Goal: Obtain resource: Download file/media

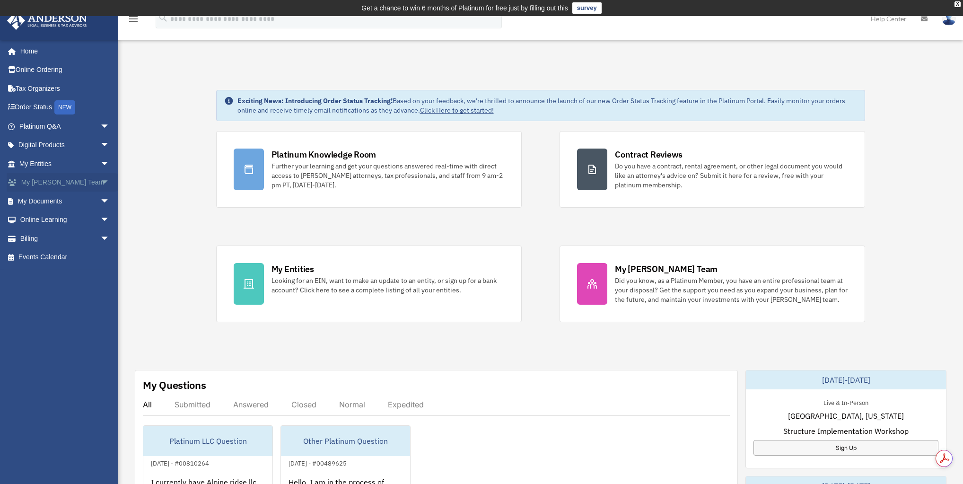
click at [100, 177] on span "arrow_drop_down" at bounding box center [109, 182] width 19 height 19
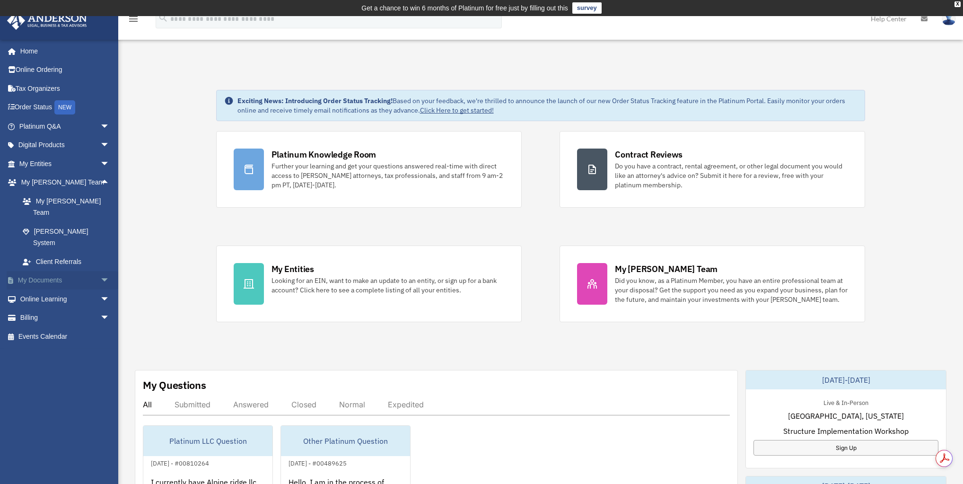
click at [100, 271] on span "arrow_drop_down" at bounding box center [109, 280] width 19 height 19
click at [38, 289] on link "Box" at bounding box center [68, 298] width 111 height 19
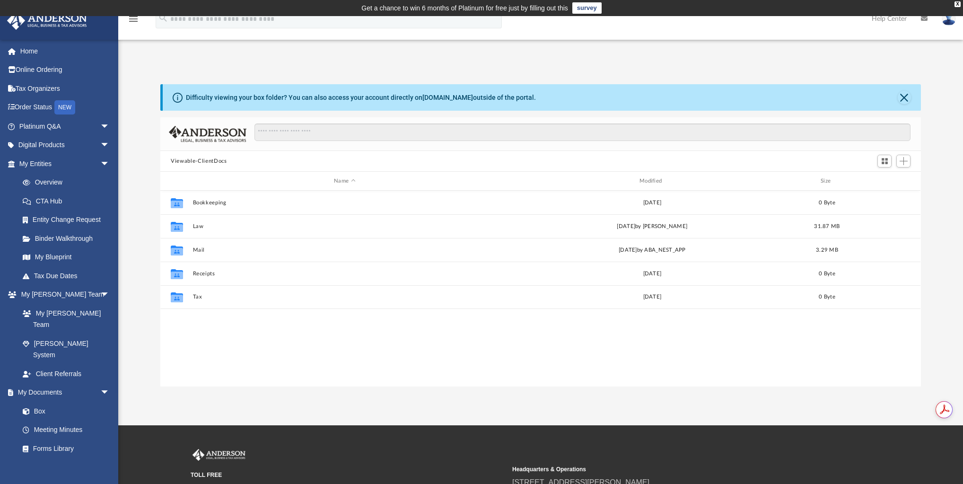
scroll to position [209, 755]
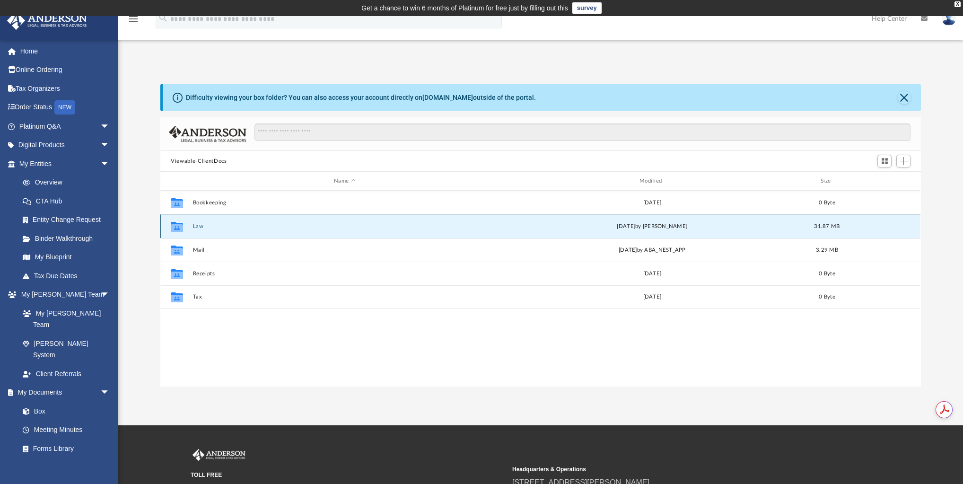
click at [200, 226] on button "Law" at bounding box center [345, 226] width 304 height 6
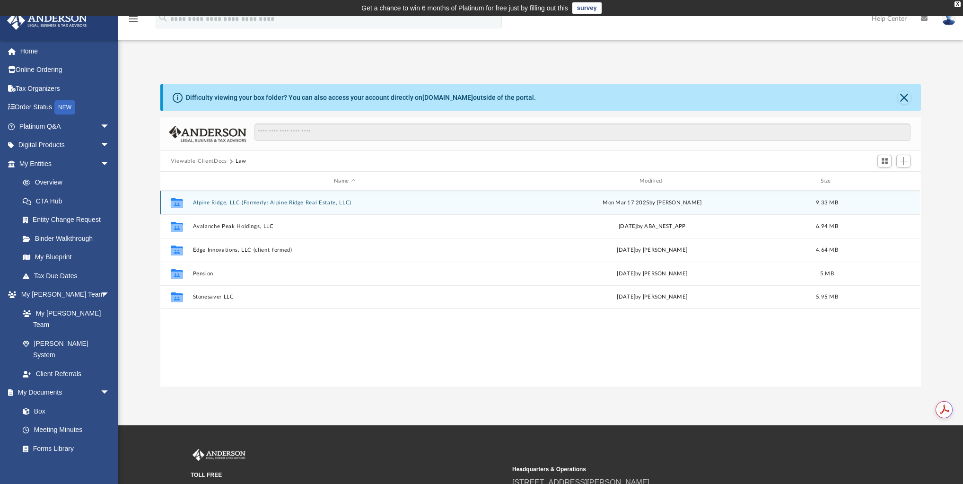
click at [288, 202] on button "Alpine Ridge, LLC (Formerly: Alpine Ridge Real Estate, LLC)" at bounding box center [345, 203] width 304 height 6
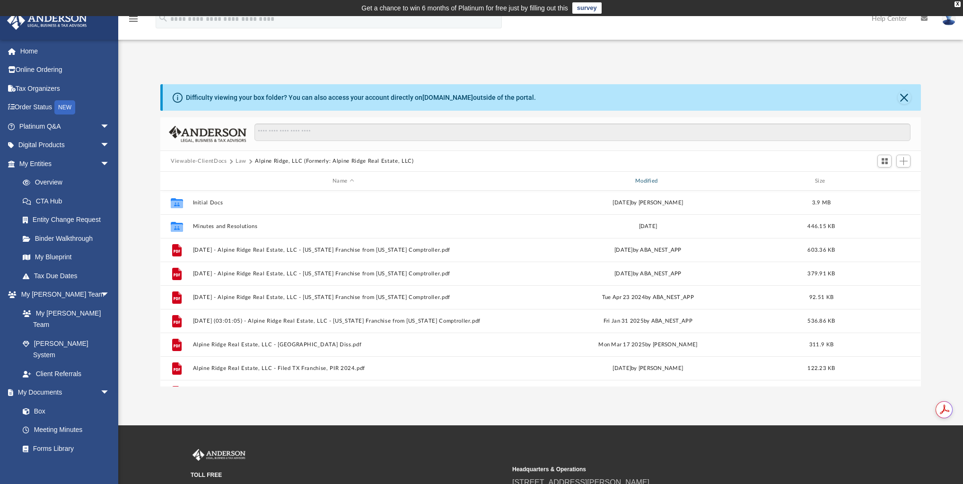
click at [651, 181] on div "Modified" at bounding box center [647, 181] width 301 height 9
click at [654, 179] on div "Modified" at bounding box center [647, 181] width 301 height 9
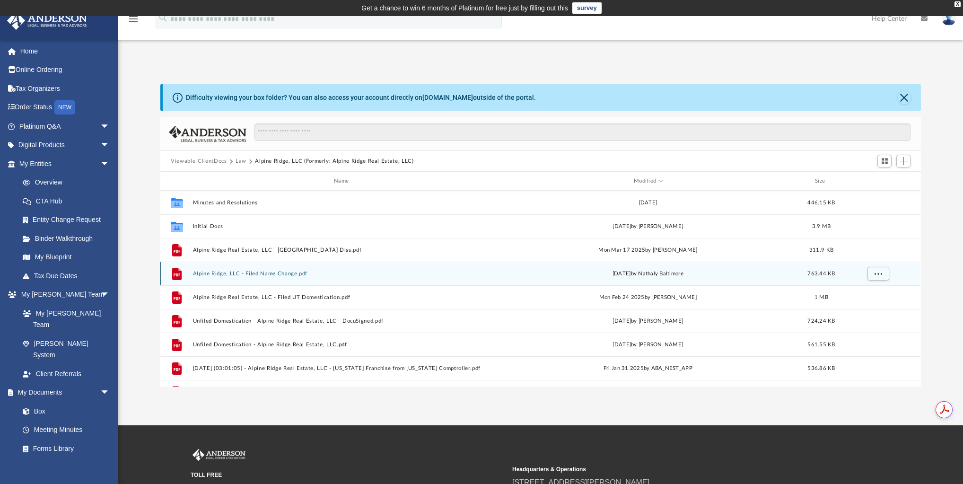
click at [283, 272] on button "Alpine Ridge, LLC - Filed Name Change.pdf" at bounding box center [343, 273] width 301 height 6
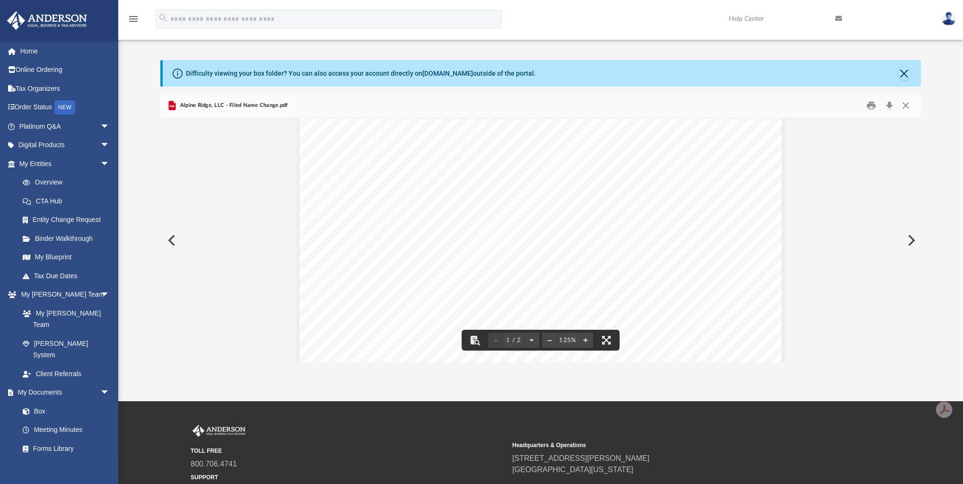
scroll to position [0, 0]
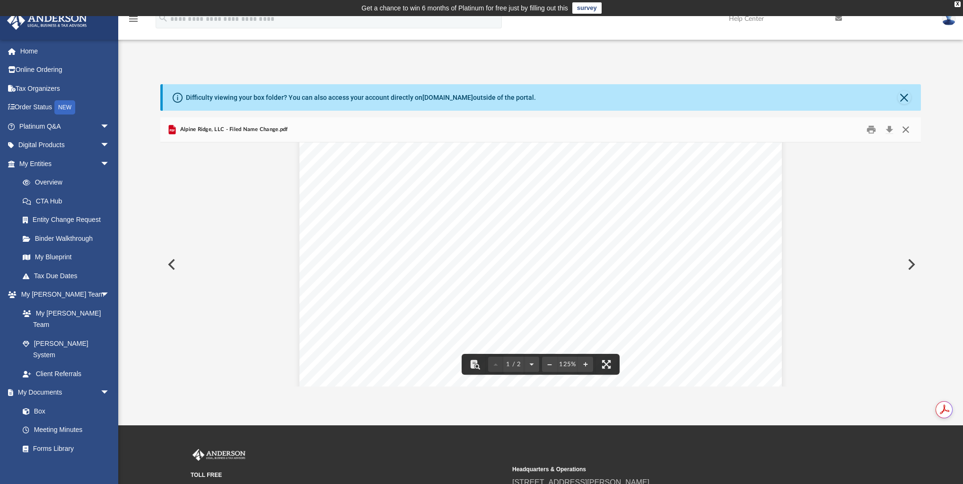
click at [906, 128] on button "Close" at bounding box center [905, 129] width 17 height 15
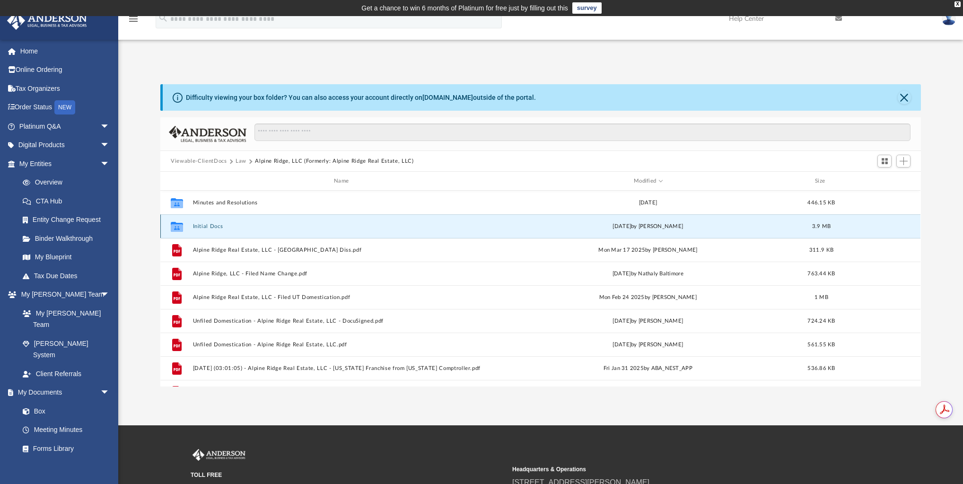
click at [209, 225] on button "Initial Docs" at bounding box center [343, 226] width 301 height 6
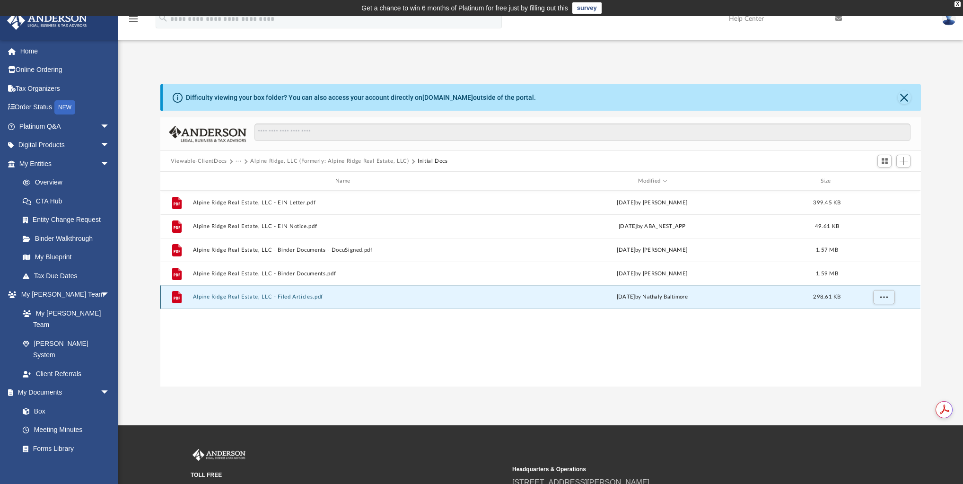
click at [265, 295] on button "Alpine Ridge Real Estate, LLC - Filed Articles.pdf" at bounding box center [345, 297] width 304 height 6
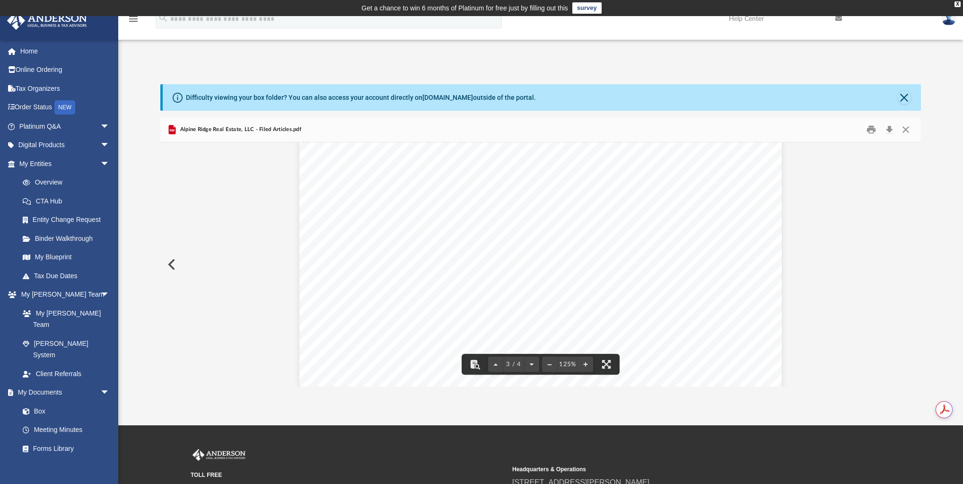
scroll to position [1513, 0]
click at [908, 127] on button "Close" at bounding box center [905, 129] width 17 height 15
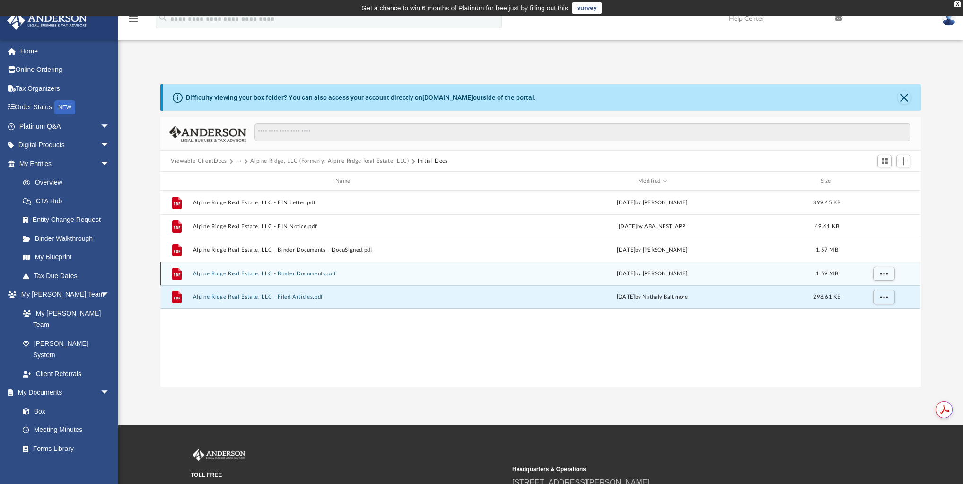
click at [276, 273] on button "Alpine Ridge Real Estate, LLC - Binder Documents.pdf" at bounding box center [345, 273] width 304 height 6
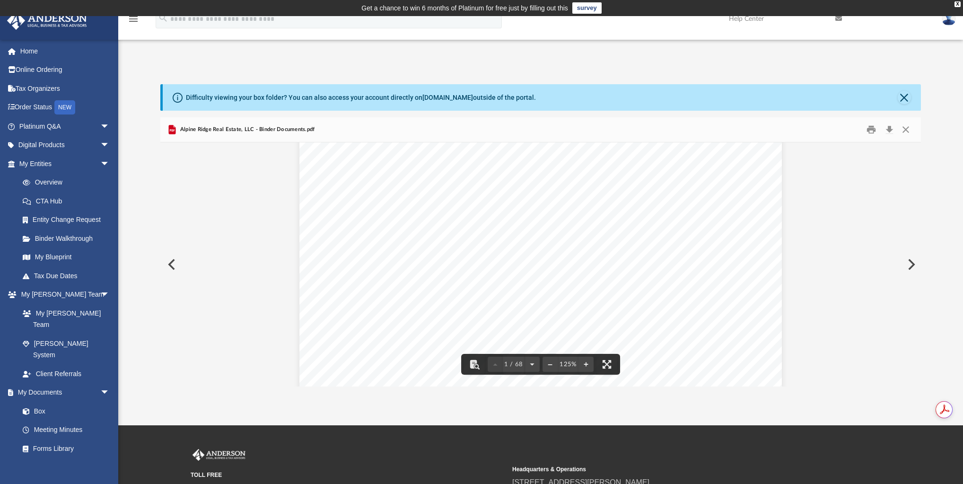
scroll to position [0, 0]
click at [907, 130] on button "Close" at bounding box center [905, 129] width 17 height 15
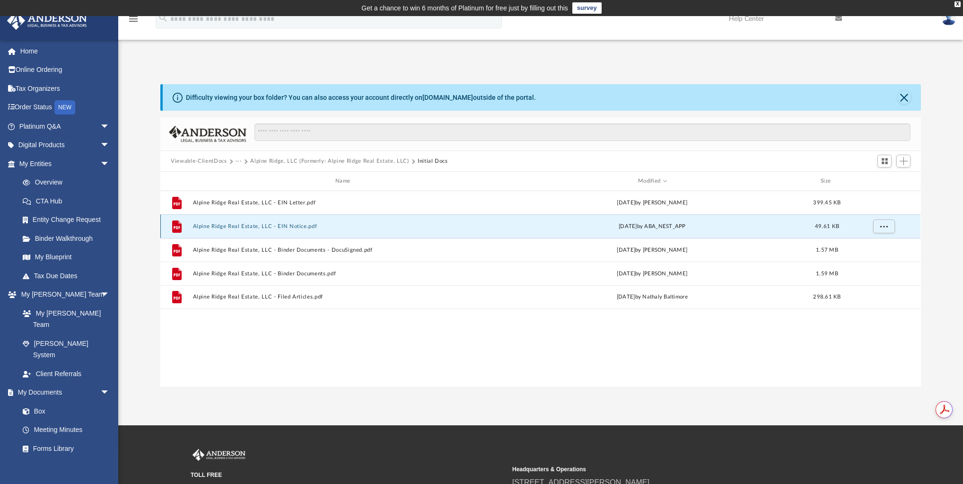
click at [283, 223] on button "Alpine Ridge Real Estate, LLC - EIN Notice.pdf" at bounding box center [345, 226] width 304 height 6
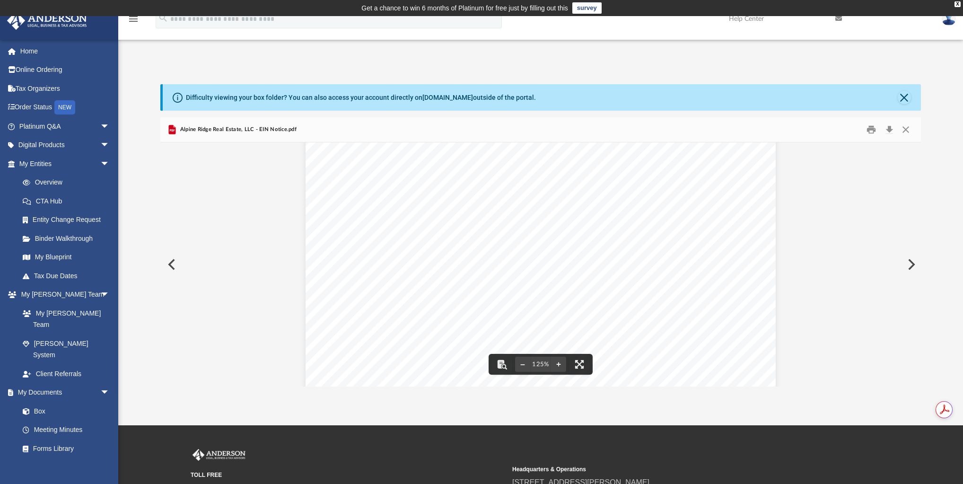
scroll to position [151, 0]
click at [905, 126] on button "Close" at bounding box center [905, 129] width 17 height 15
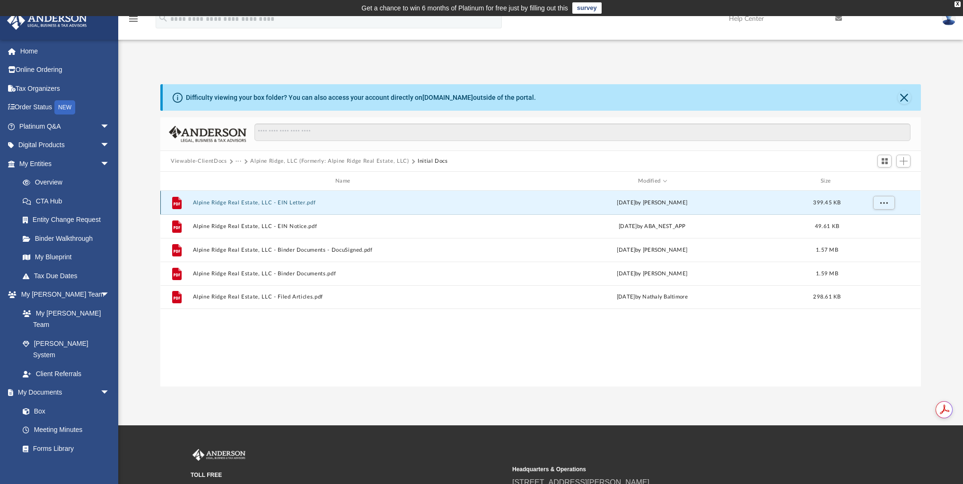
click at [293, 202] on button "Alpine Ridge Real Estate, LLC - EIN Letter.pdf" at bounding box center [345, 203] width 304 height 6
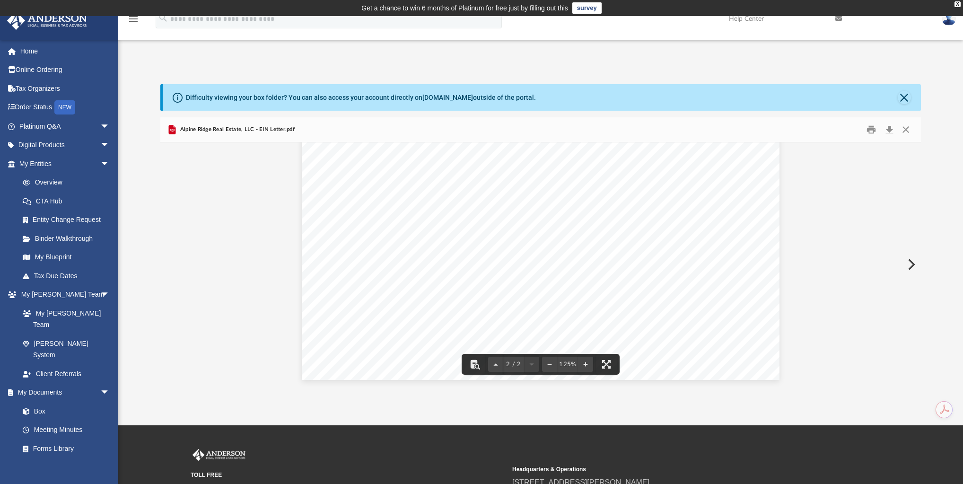
scroll to position [38, 0]
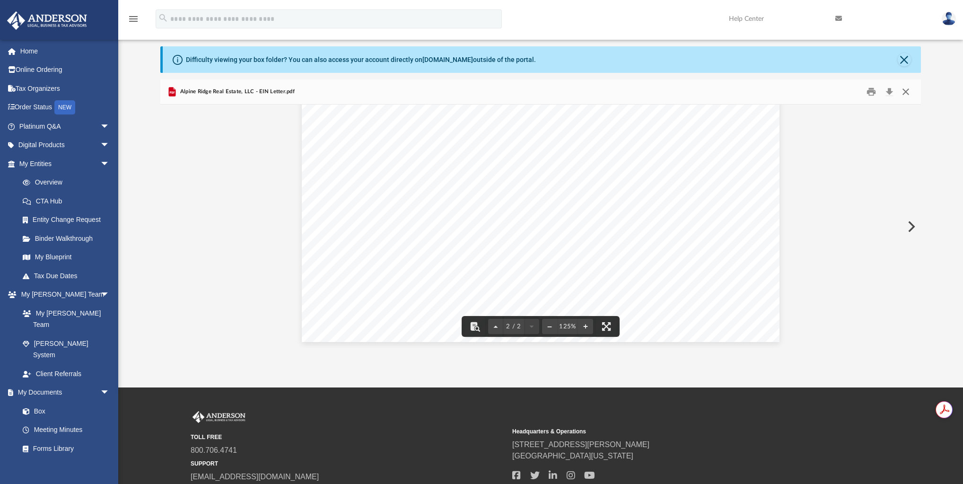
click at [901, 90] on button "Close" at bounding box center [905, 92] width 17 height 15
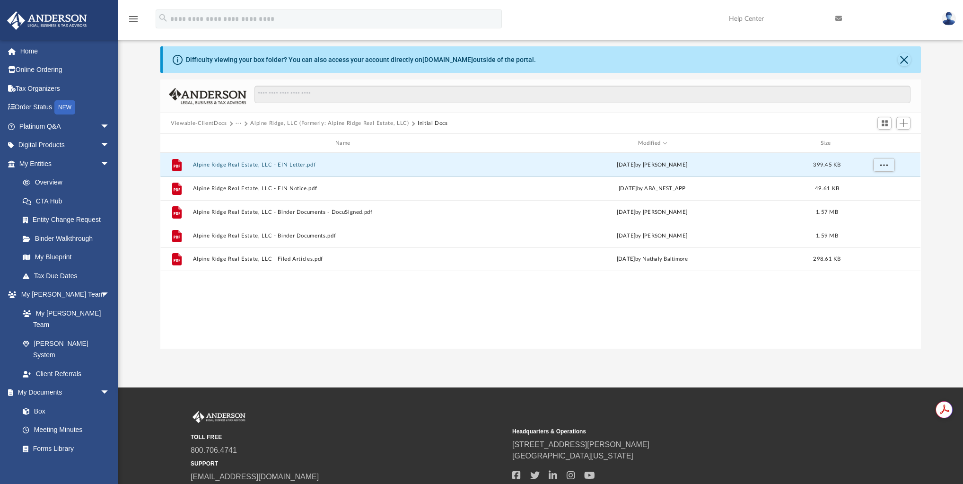
click at [264, 122] on button "Alpine Ridge, LLC (Formerly: Alpine Ridge Real Estate, LLC)" at bounding box center [329, 123] width 158 height 9
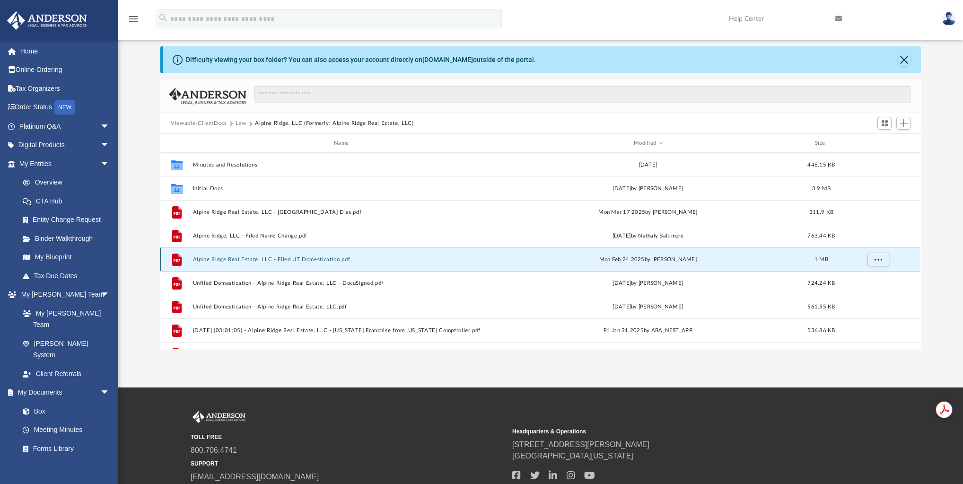
click at [295, 260] on button "Alpine Ridge Real Estate, LLC - Filed UT Domestication.pdf" at bounding box center [343, 259] width 301 height 6
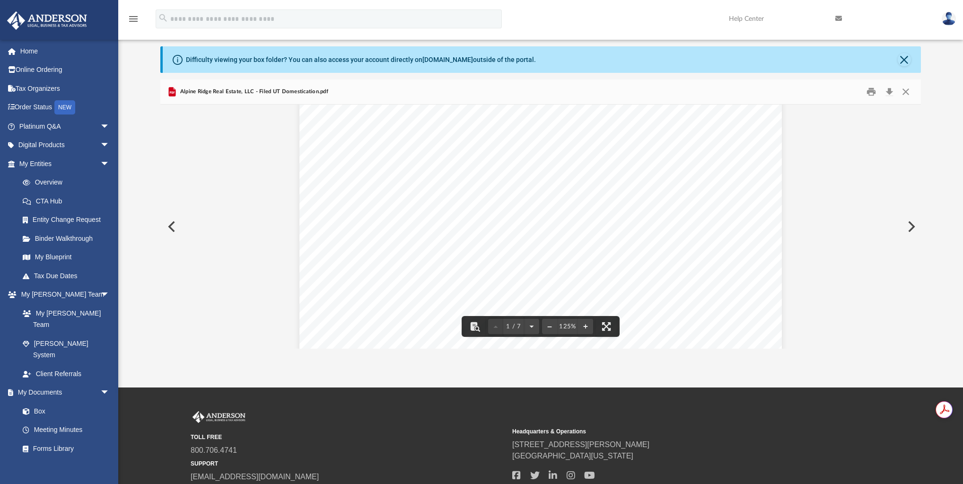
scroll to position [0, 0]
click at [889, 93] on button "Download" at bounding box center [888, 92] width 17 height 15
click at [908, 91] on button "Close" at bounding box center [905, 92] width 17 height 15
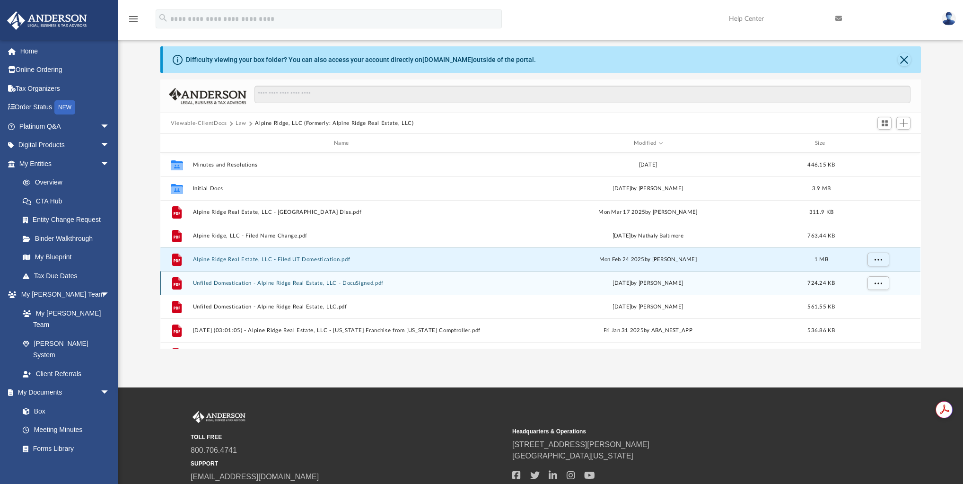
click at [325, 280] on button "Unfiled Domestication - Alpine Ridge Real Estate, LLC - DocuSigned.pdf" at bounding box center [343, 283] width 301 height 6
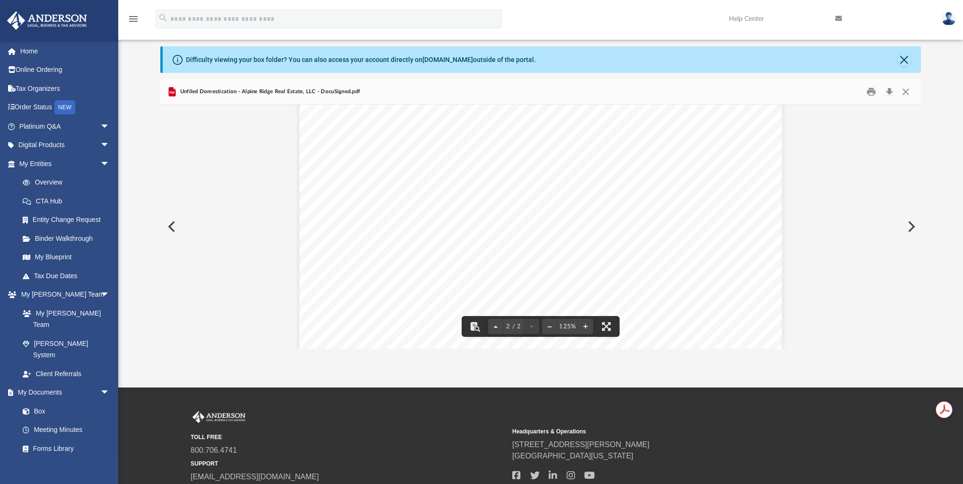
scroll to position [676, 0]
click at [904, 93] on button "Close" at bounding box center [905, 92] width 17 height 15
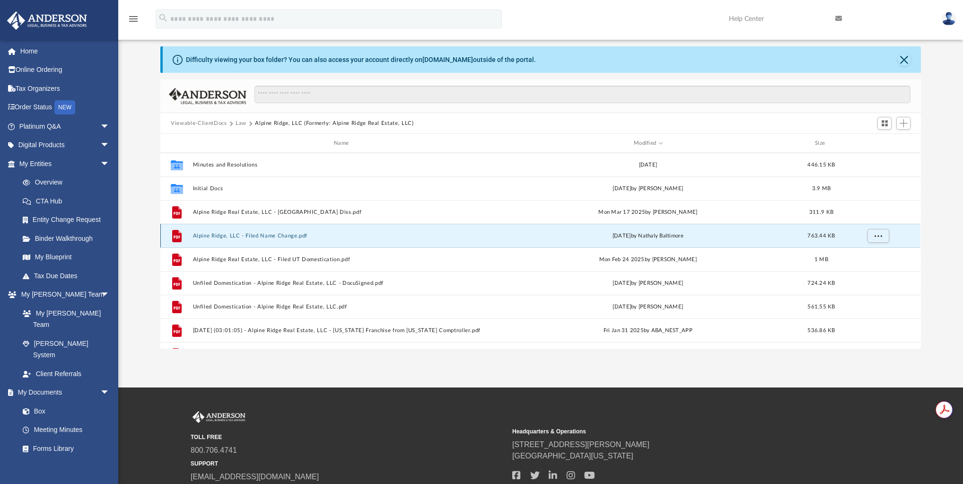
click at [261, 233] on button "Alpine Ridge, LLC - Filed Name Change.pdf" at bounding box center [343, 236] width 301 height 6
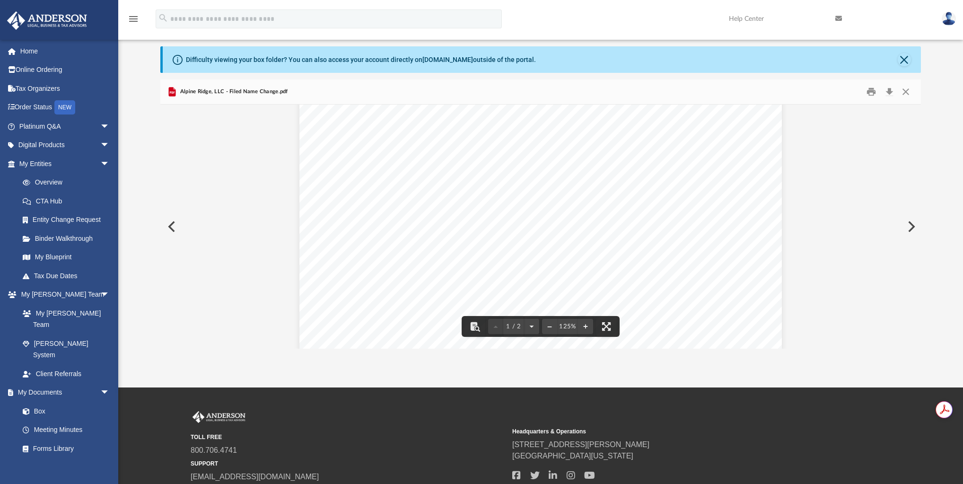
scroll to position [227, 0]
click at [887, 95] on button "Download" at bounding box center [888, 92] width 17 height 15
